Goal: Transaction & Acquisition: Purchase product/service

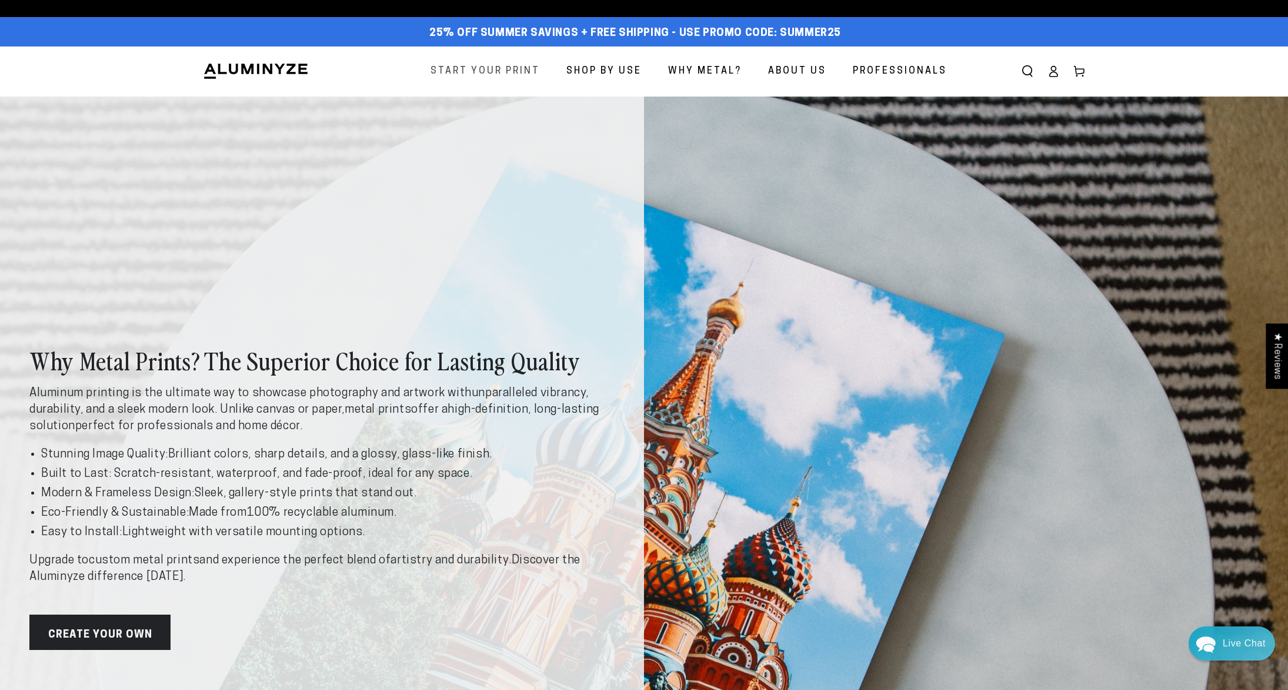
click at [521, 70] on span "Start Your Print" at bounding box center [485, 71] width 109 height 17
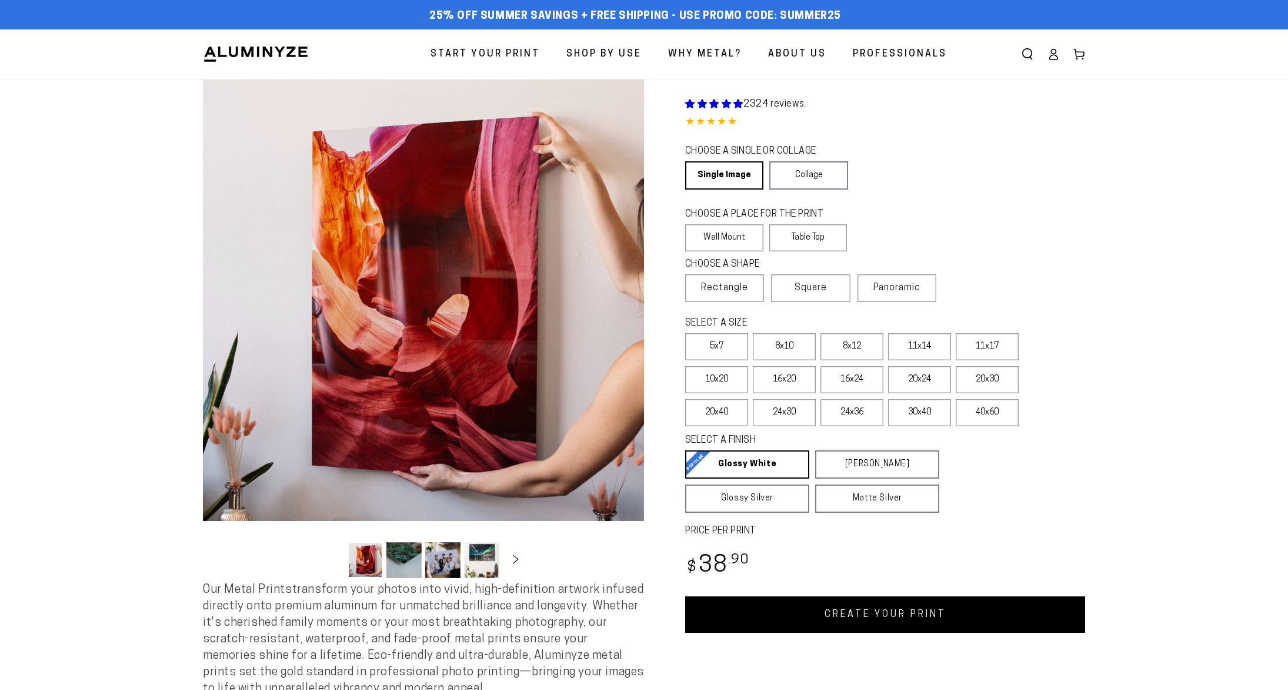
select select "**********"
click at [912, 278] on label "Panoramic" at bounding box center [897, 288] width 79 height 28
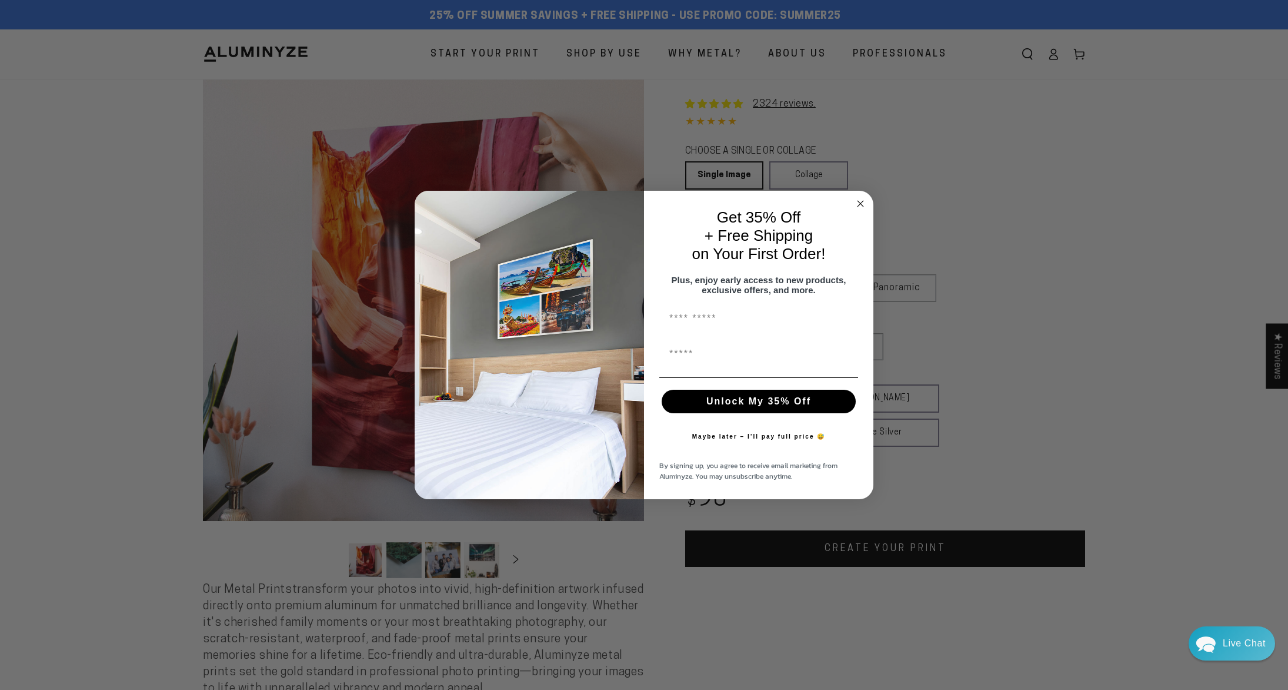
click at [861, 198] on circle "Close dialog" at bounding box center [861, 204] width 14 height 14
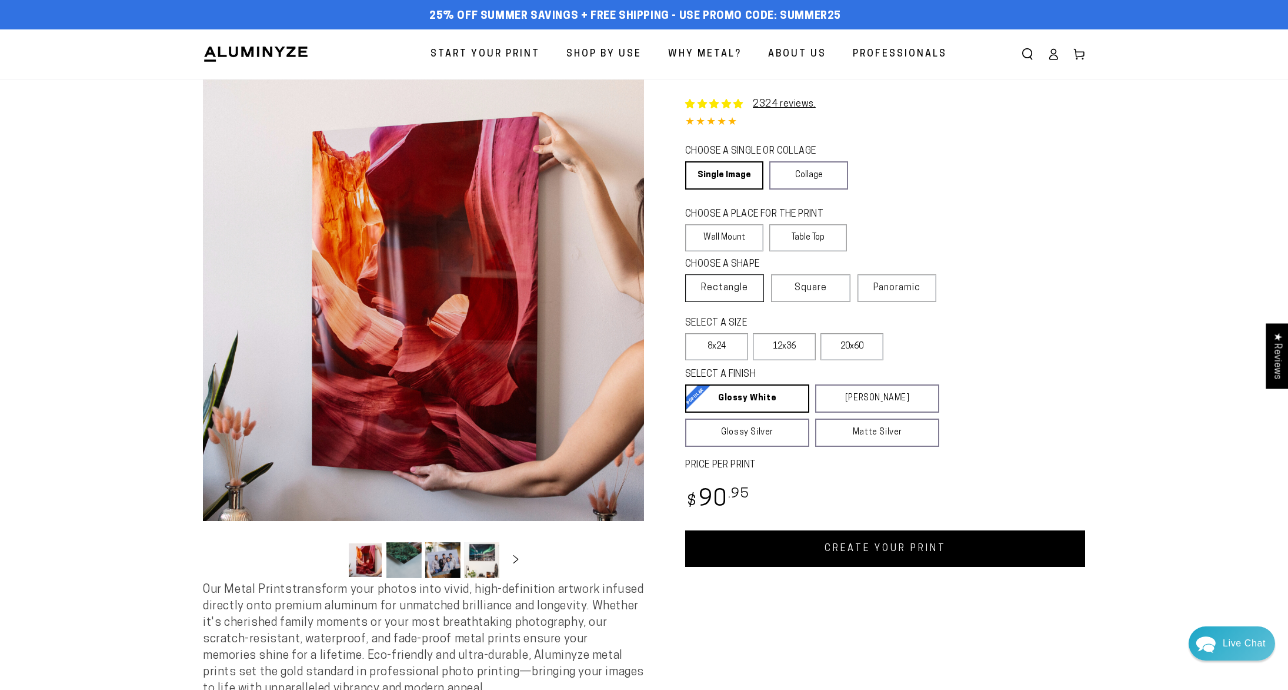
click at [725, 290] on span "Rectangle" at bounding box center [724, 288] width 47 height 14
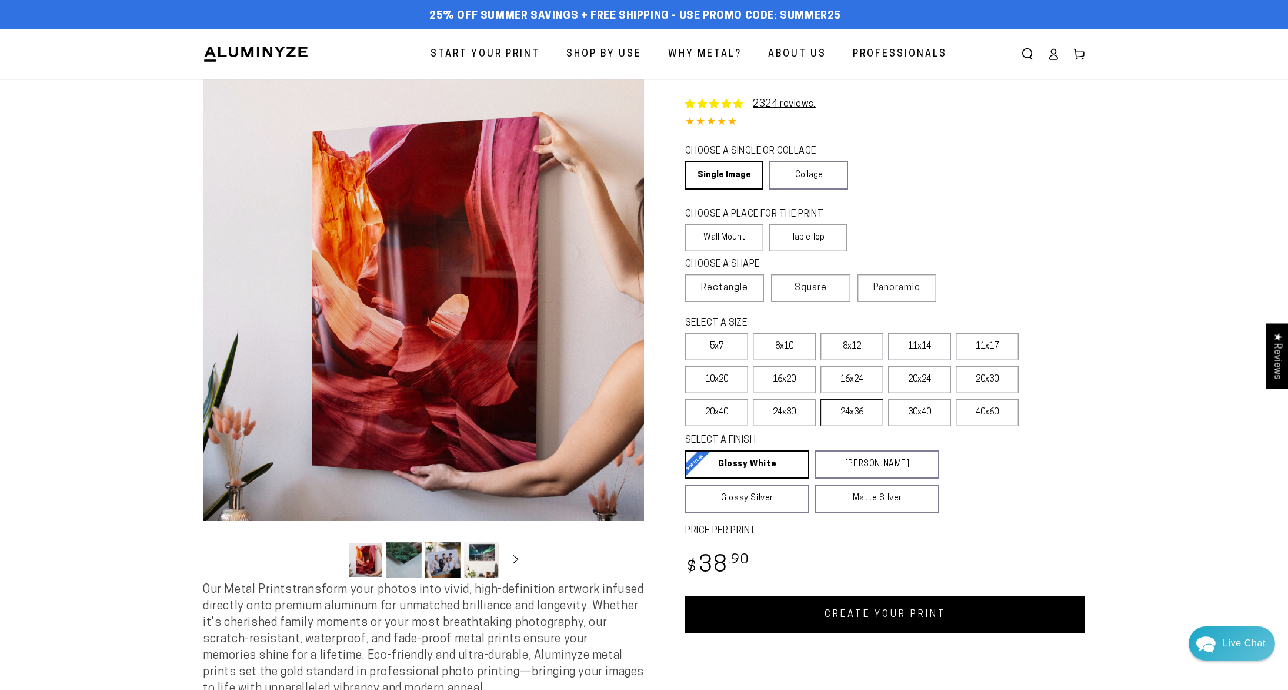
click at [864, 417] on label "24x36" at bounding box center [852, 412] width 63 height 27
click at [910, 414] on label "30x40" at bounding box center [919, 412] width 63 height 27
click at [889, 289] on span "Panoramic" at bounding box center [897, 287] width 47 height 9
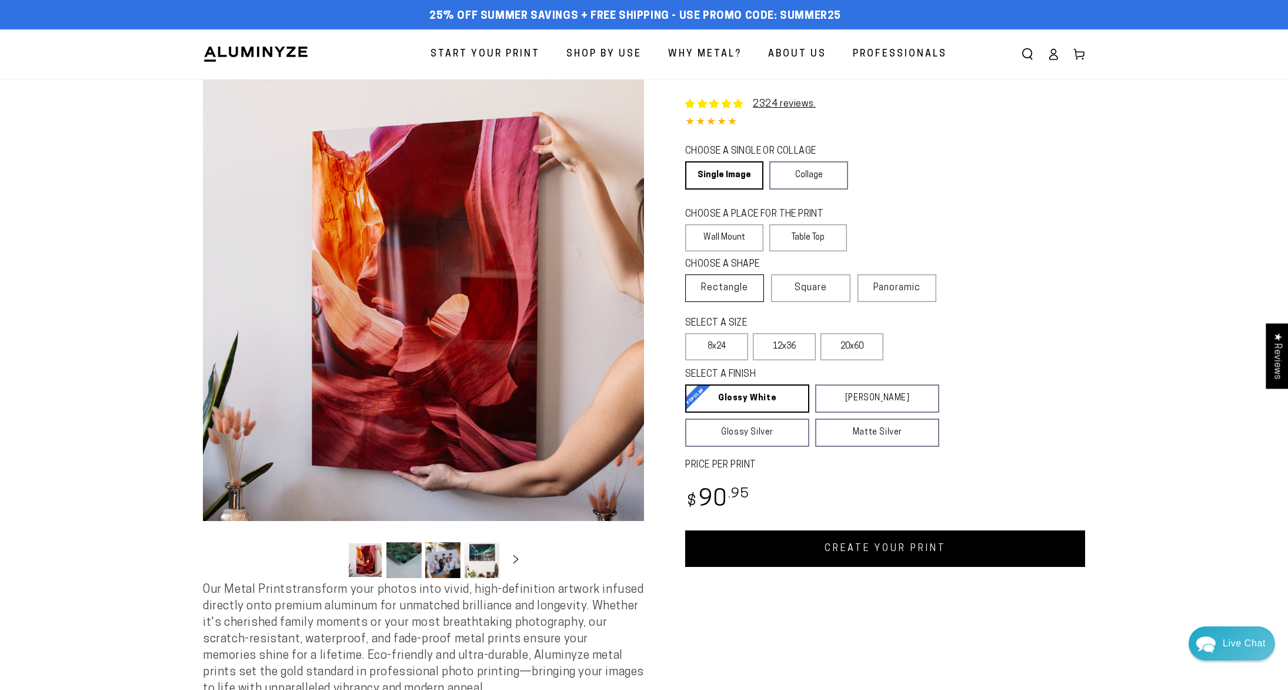
click at [736, 289] on span "Rectangle" at bounding box center [724, 288] width 47 height 14
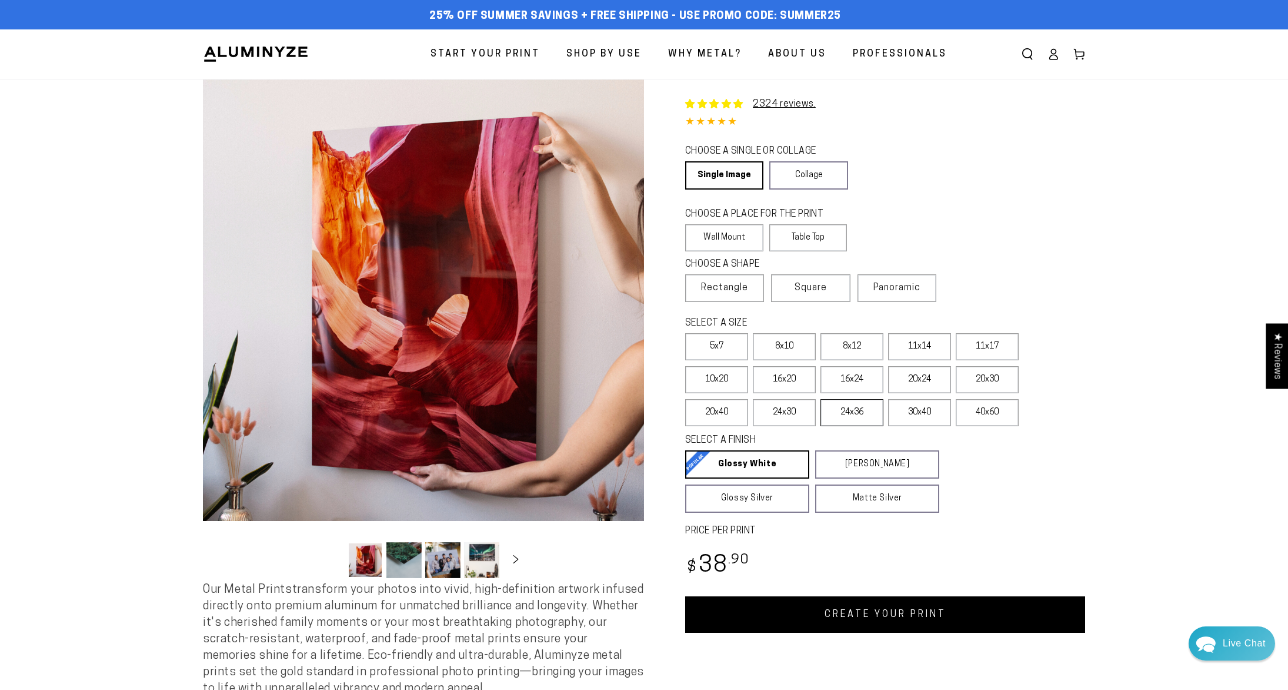
click at [852, 417] on label "24x36" at bounding box center [852, 412] width 63 height 27
click at [734, 387] on label "10x20" at bounding box center [716, 379] width 63 height 27
click at [850, 419] on label "24x36" at bounding box center [852, 412] width 63 height 27
click at [900, 292] on span "Panoramic" at bounding box center [897, 287] width 47 height 9
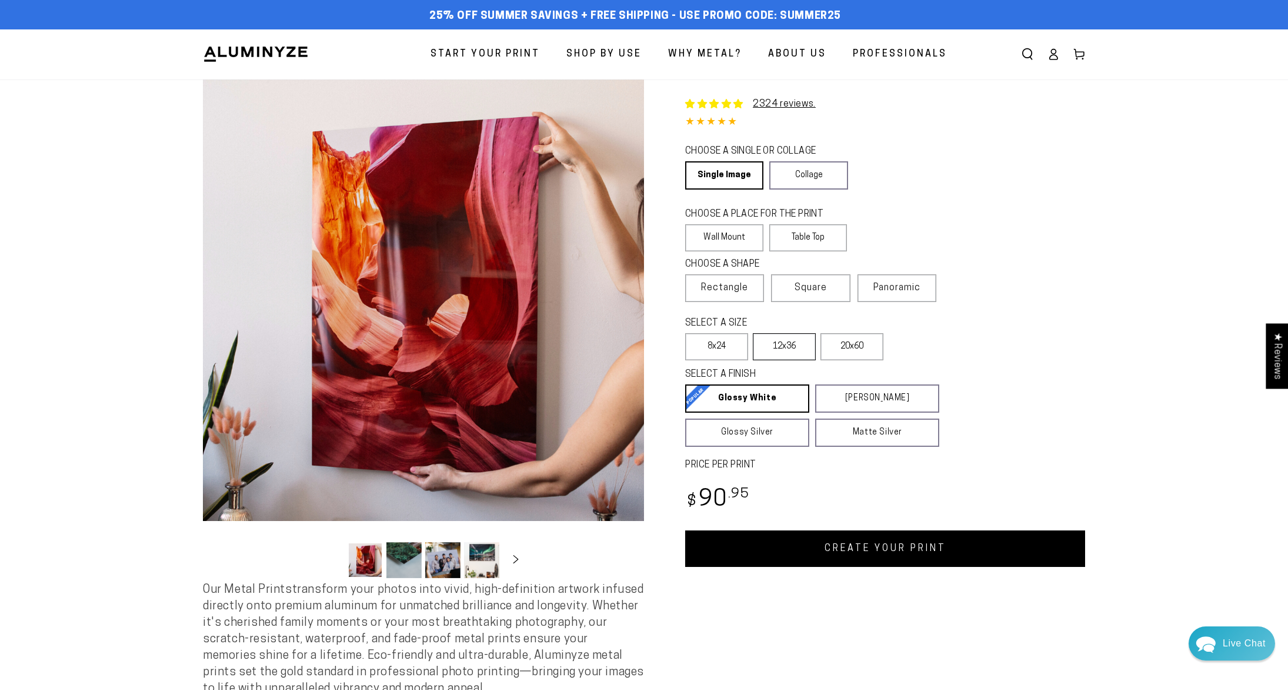
click at [791, 352] on label "12x36" at bounding box center [784, 346] width 63 height 27
click at [742, 295] on span "Rectangle" at bounding box center [724, 288] width 47 height 14
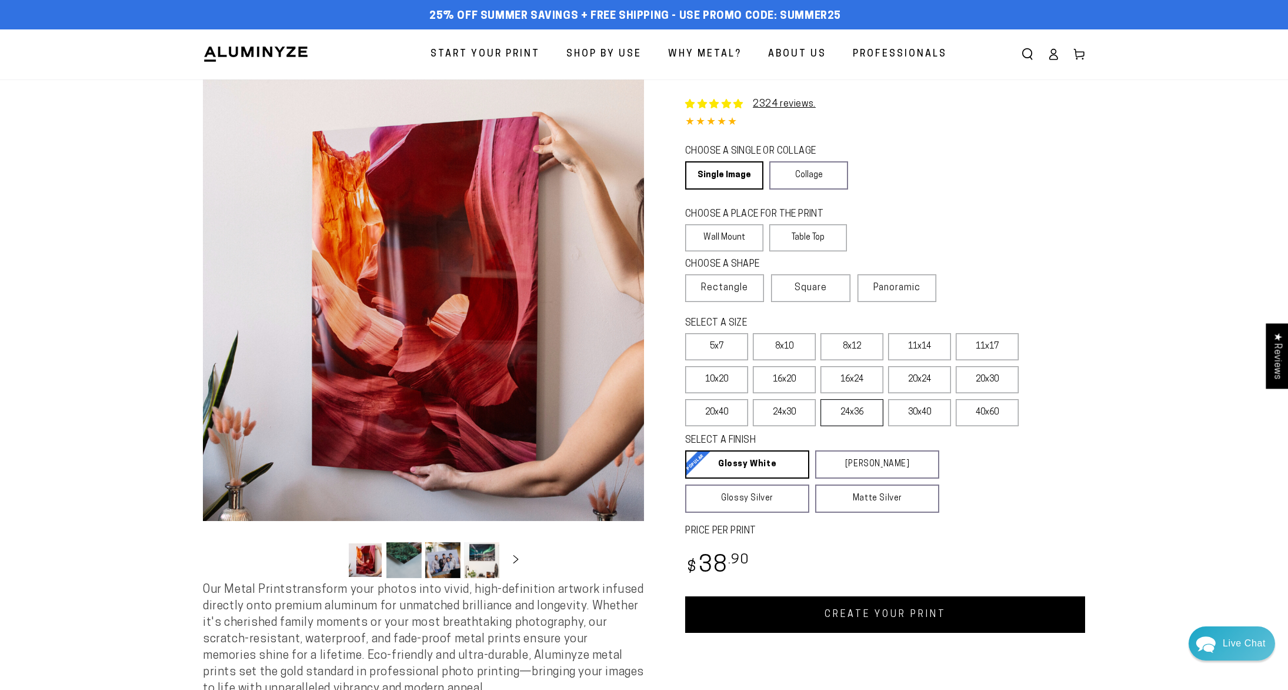
click at [846, 411] on label "24x36" at bounding box center [852, 412] width 63 height 27
click at [893, 284] on span "Panoramic" at bounding box center [897, 287] width 47 height 9
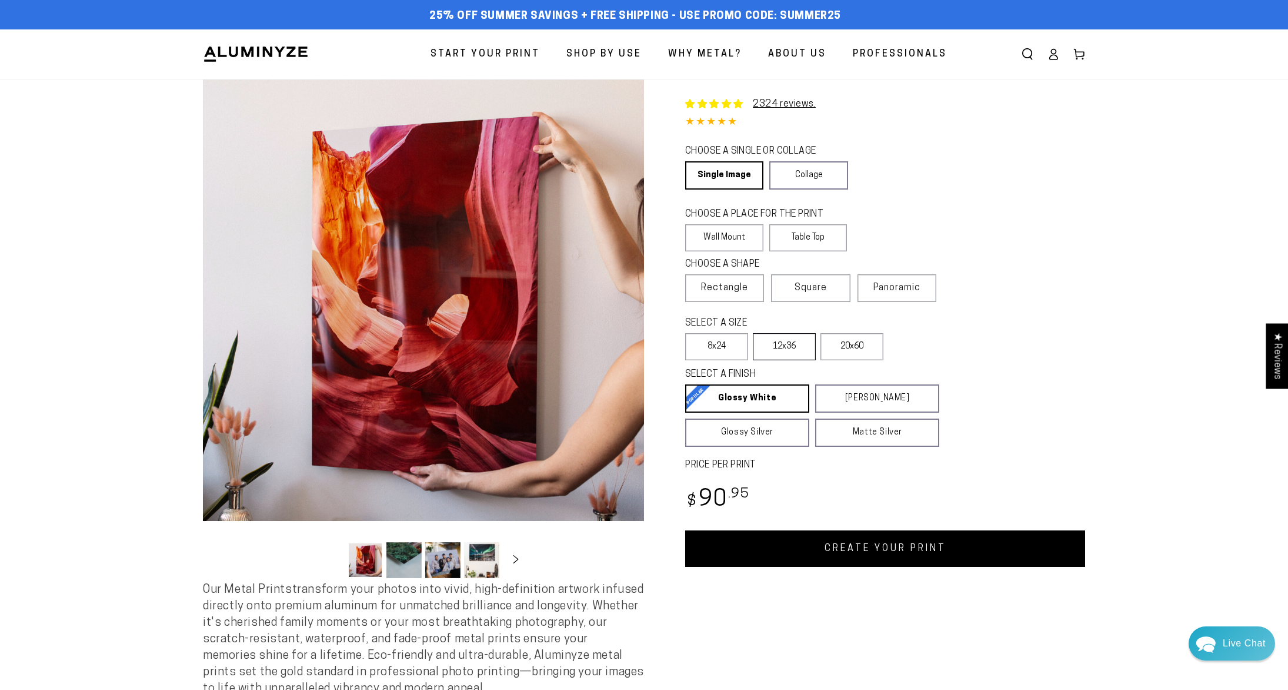
click at [784, 351] on label "12x36" at bounding box center [784, 346] width 63 height 27
